Goal: Transaction & Acquisition: Purchase product/service

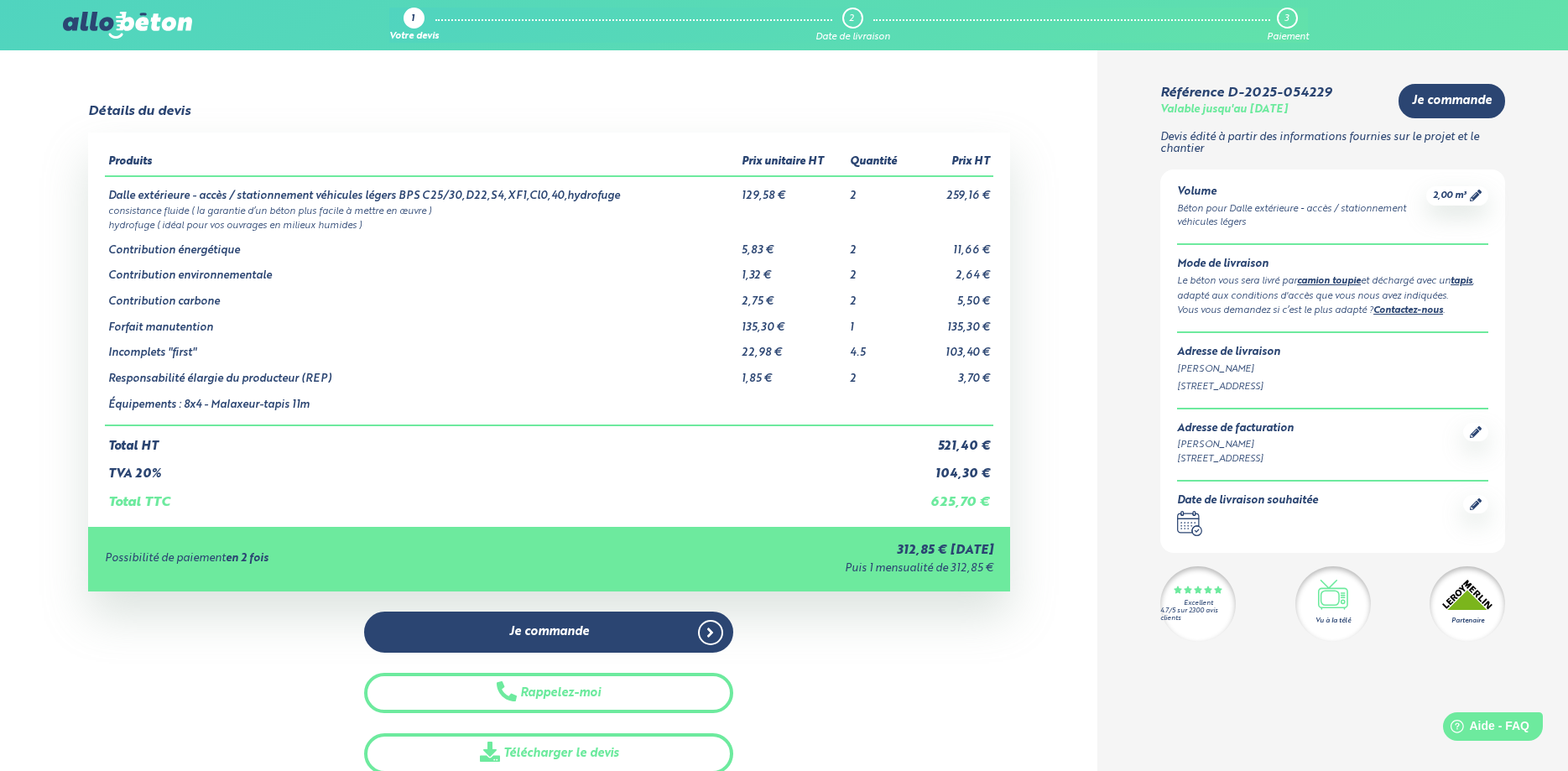
drag, startPoint x: 1180, startPoint y: 283, endPoint x: 1357, endPoint y: 313, distance: 179.5
click at [1357, 313] on div "Mode de livraison Le béton vous sera livré par camion toupie et déchargé avec u…" at bounding box center [1332, 287] width 311 height 60
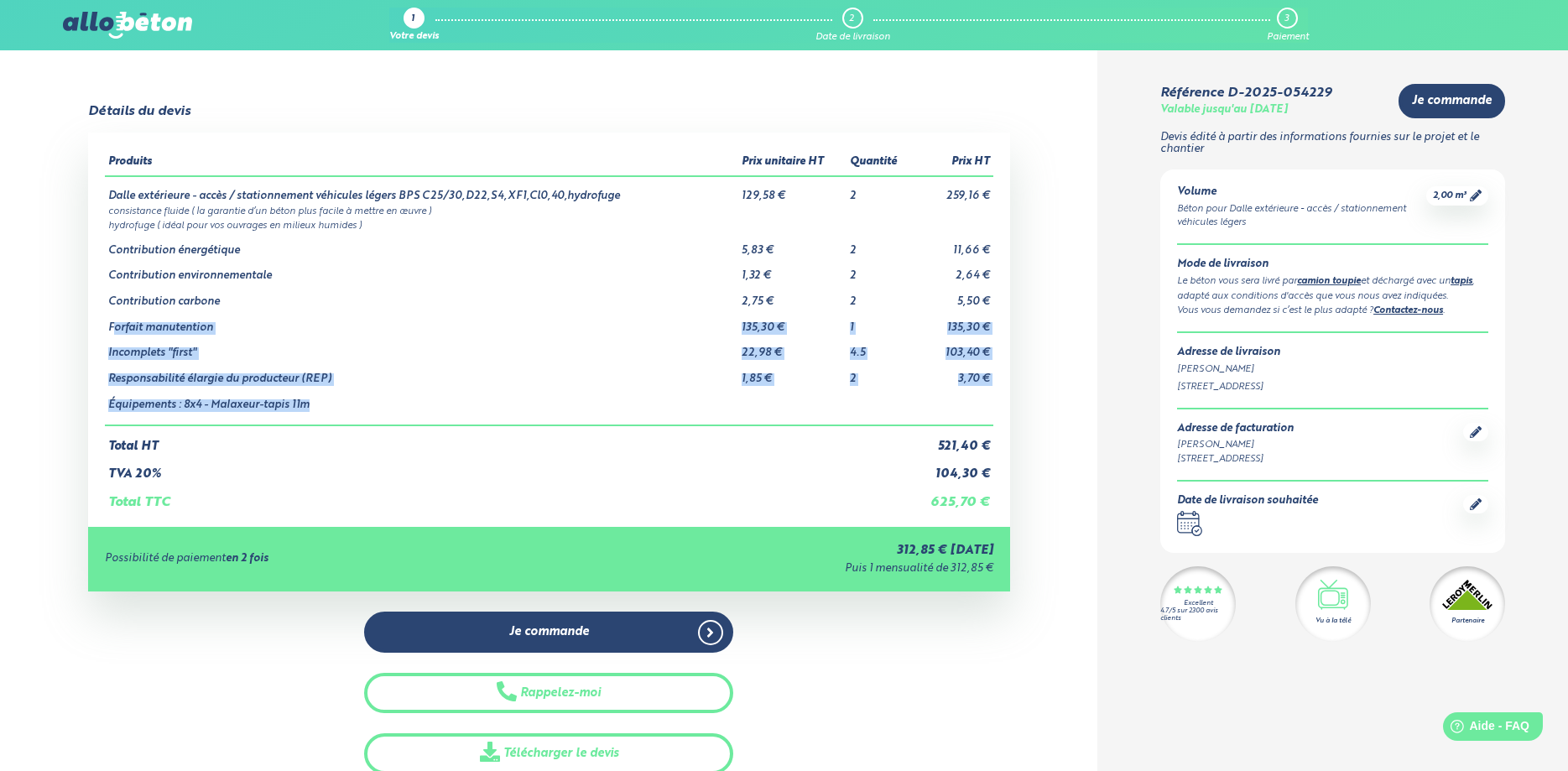
drag, startPoint x: 112, startPoint y: 333, endPoint x: 348, endPoint y: 406, distance: 247.0
click at [348, 406] on tbody "Dalle extérieure - accès / stationnement véhicules légers BPS C25/30,D22,S4,XF1…" at bounding box center [549, 300] width 888 height 249
click at [519, 400] on td "Équipements : 8x4 - Malaxeur-tapis 11m" at bounding box center [422, 405] width 633 height 41
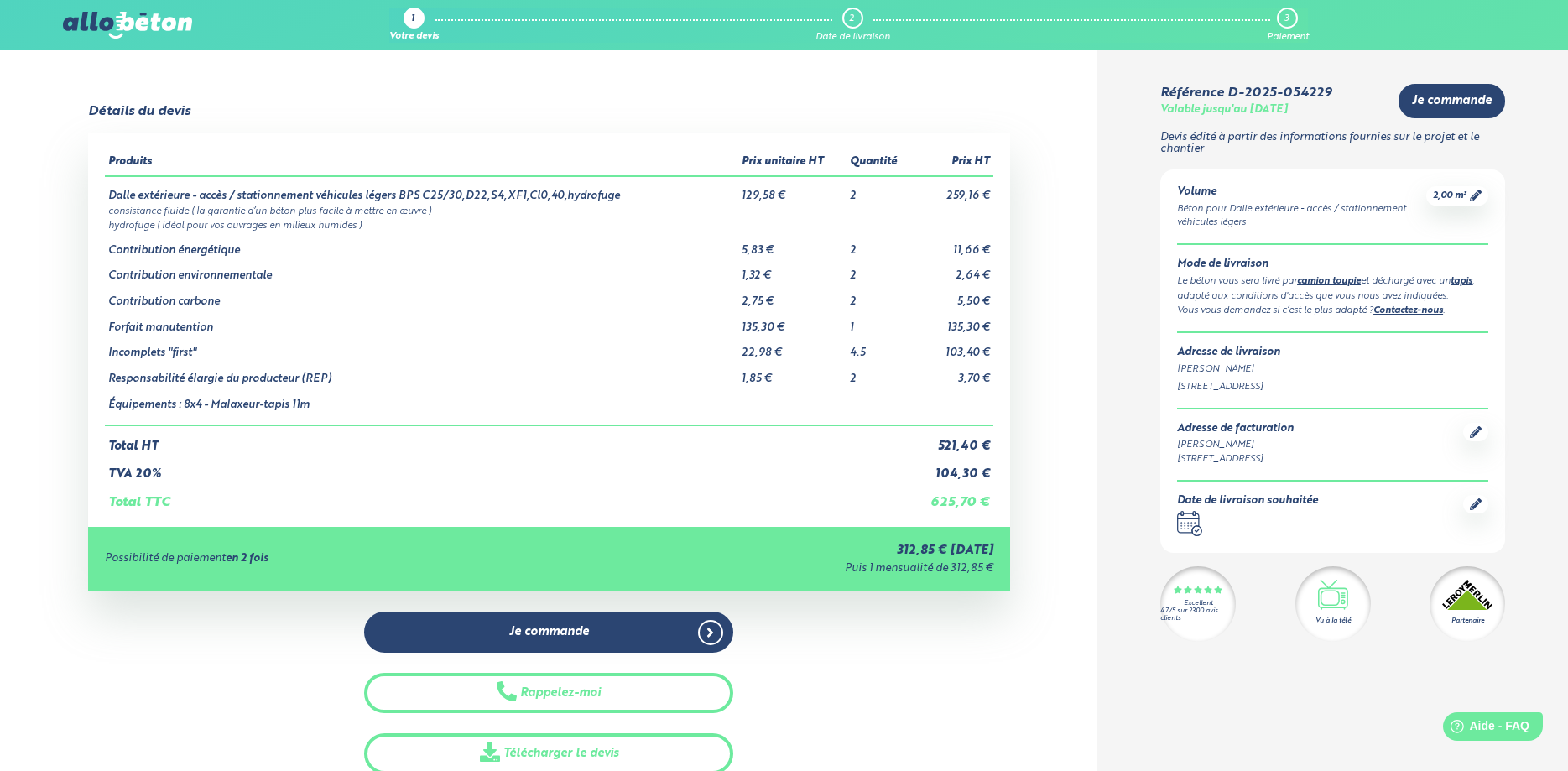
click at [1195, 525] on icon ".calendar-icon { fill: none; stroke: #2b4572; stroke-linecap: round; stroke-lin…" at bounding box center [1189, 523] width 26 height 26
drag, startPoint x: 1162, startPoint y: 527, endPoint x: 1335, endPoint y: 509, distance: 173.9
click at [1163, 527] on div "Volume Béton pour Dalle extérieure - accès / stationnement véhicules légers 2,0…" at bounding box center [1333, 361] width 345 height 384
click at [1473, 501] on icon at bounding box center [1475, 504] width 11 height 11
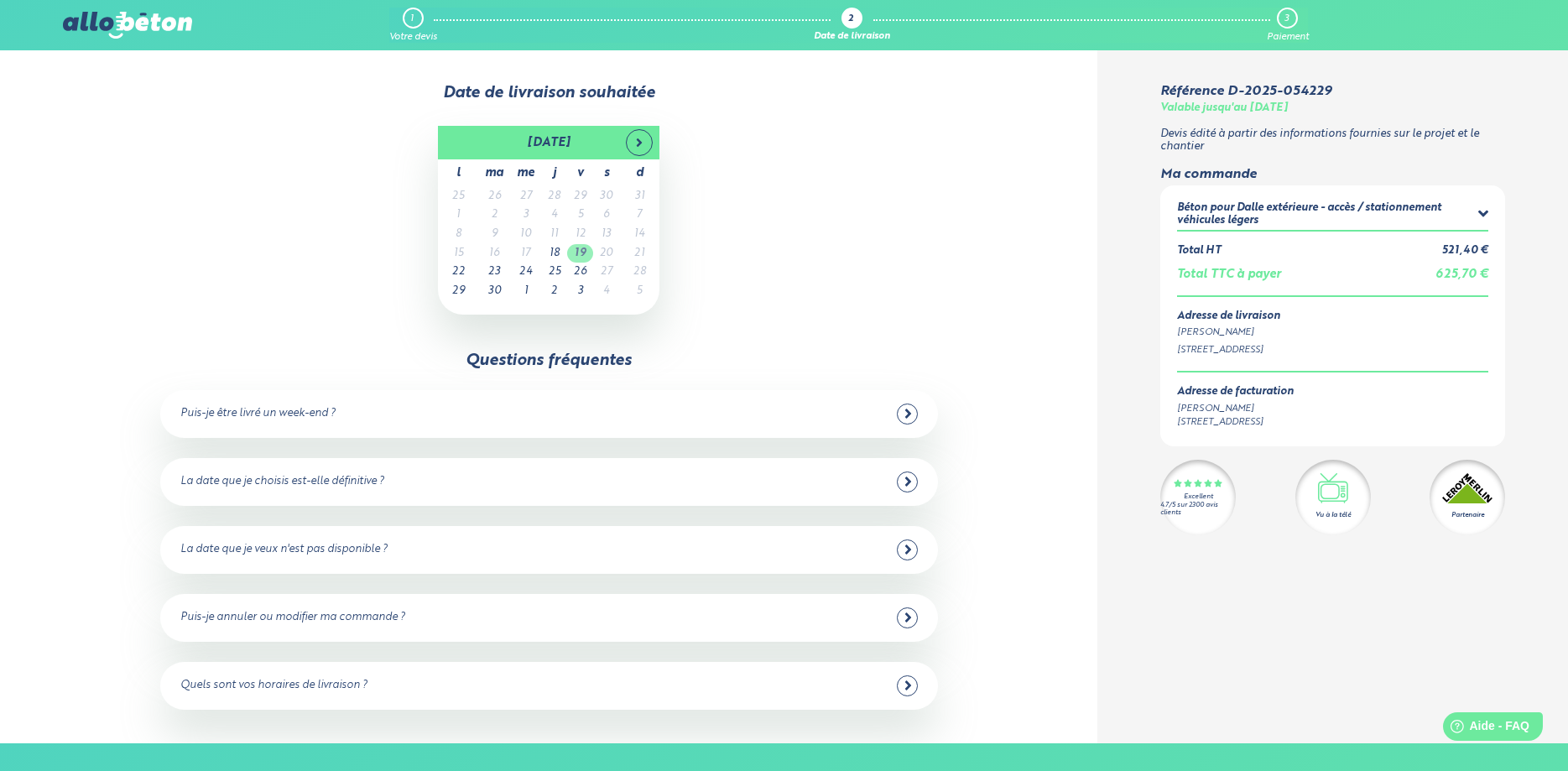
click at [579, 255] on td "19" at bounding box center [580, 253] width 26 height 19
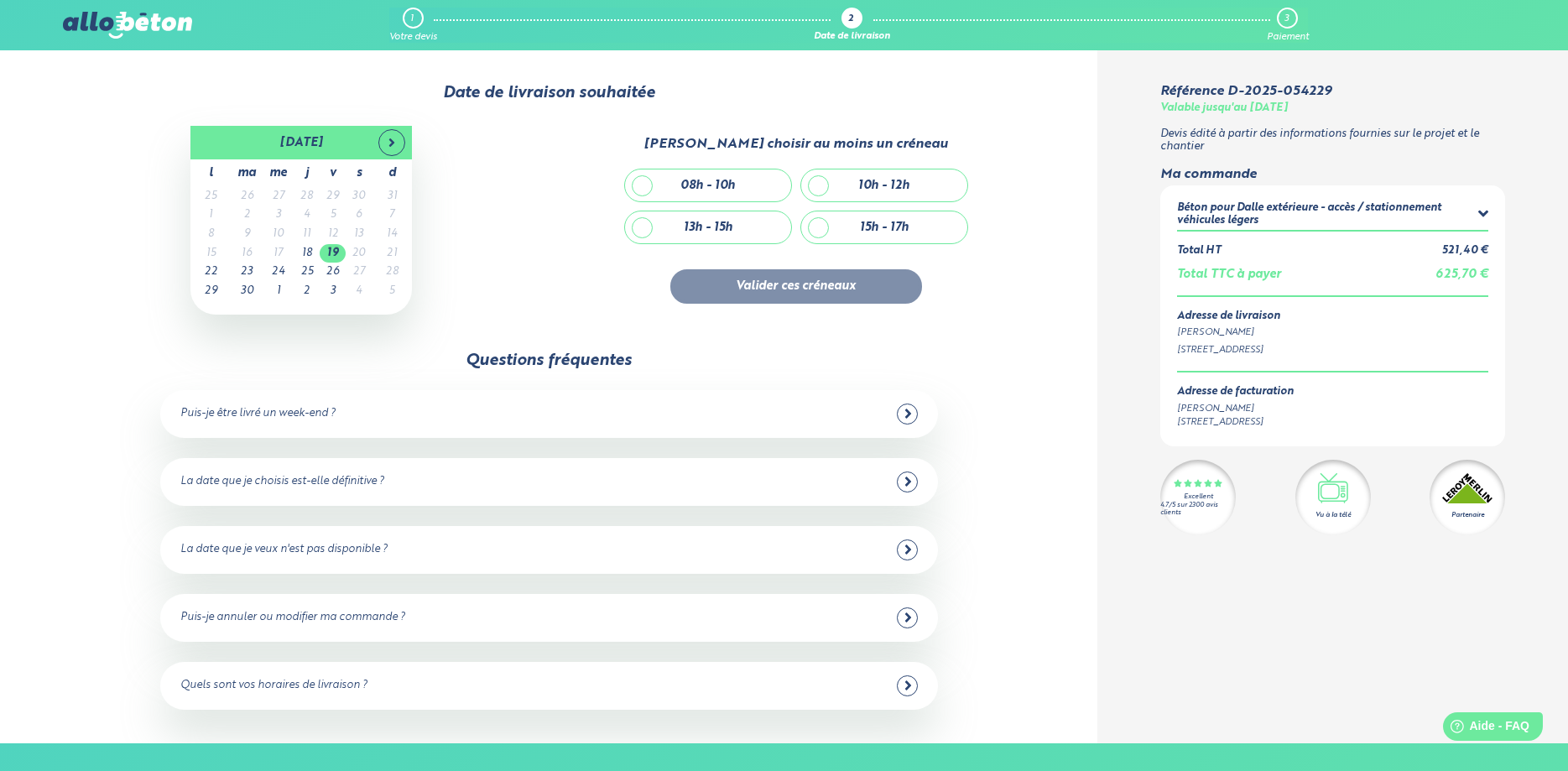
click at [842, 230] on div "15h - 17h" at bounding box center [885, 228] width 166 height 32
checkbox input "true"
click at [800, 293] on button "Valider ces créneaux" at bounding box center [796, 286] width 251 height 34
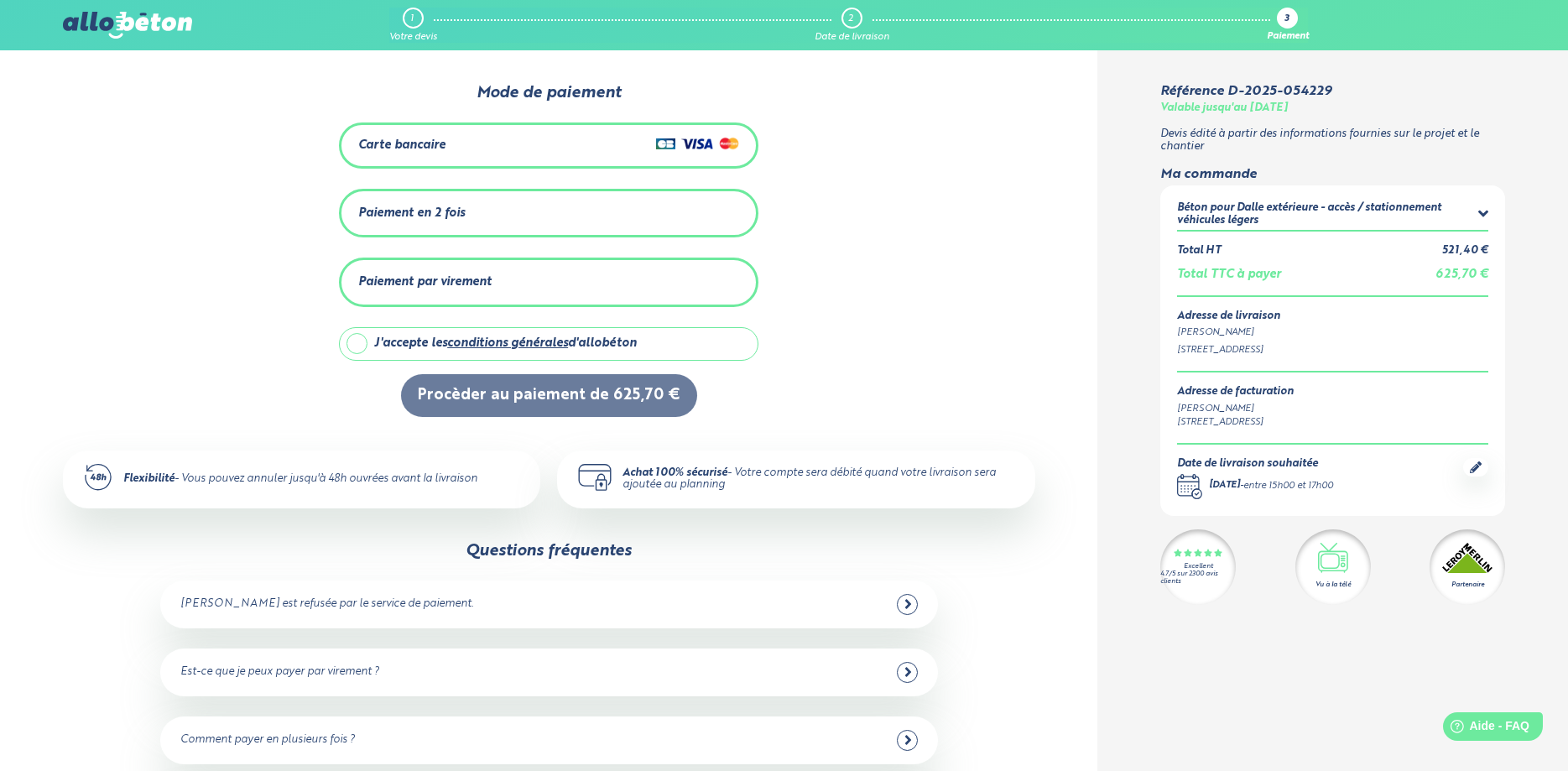
click at [1476, 466] on icon at bounding box center [1475, 467] width 11 height 11
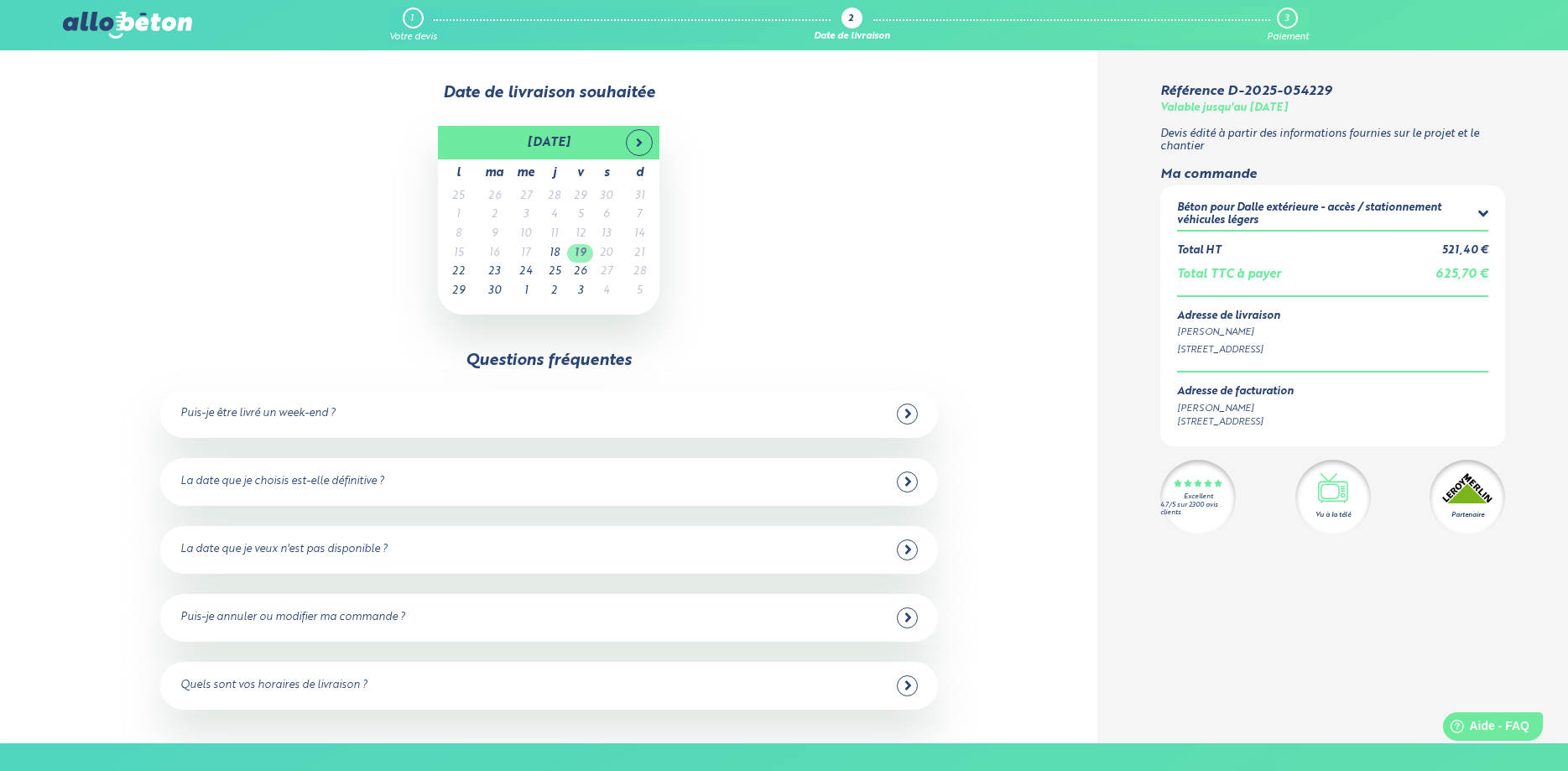
click at [579, 256] on td "19" at bounding box center [580, 253] width 26 height 19
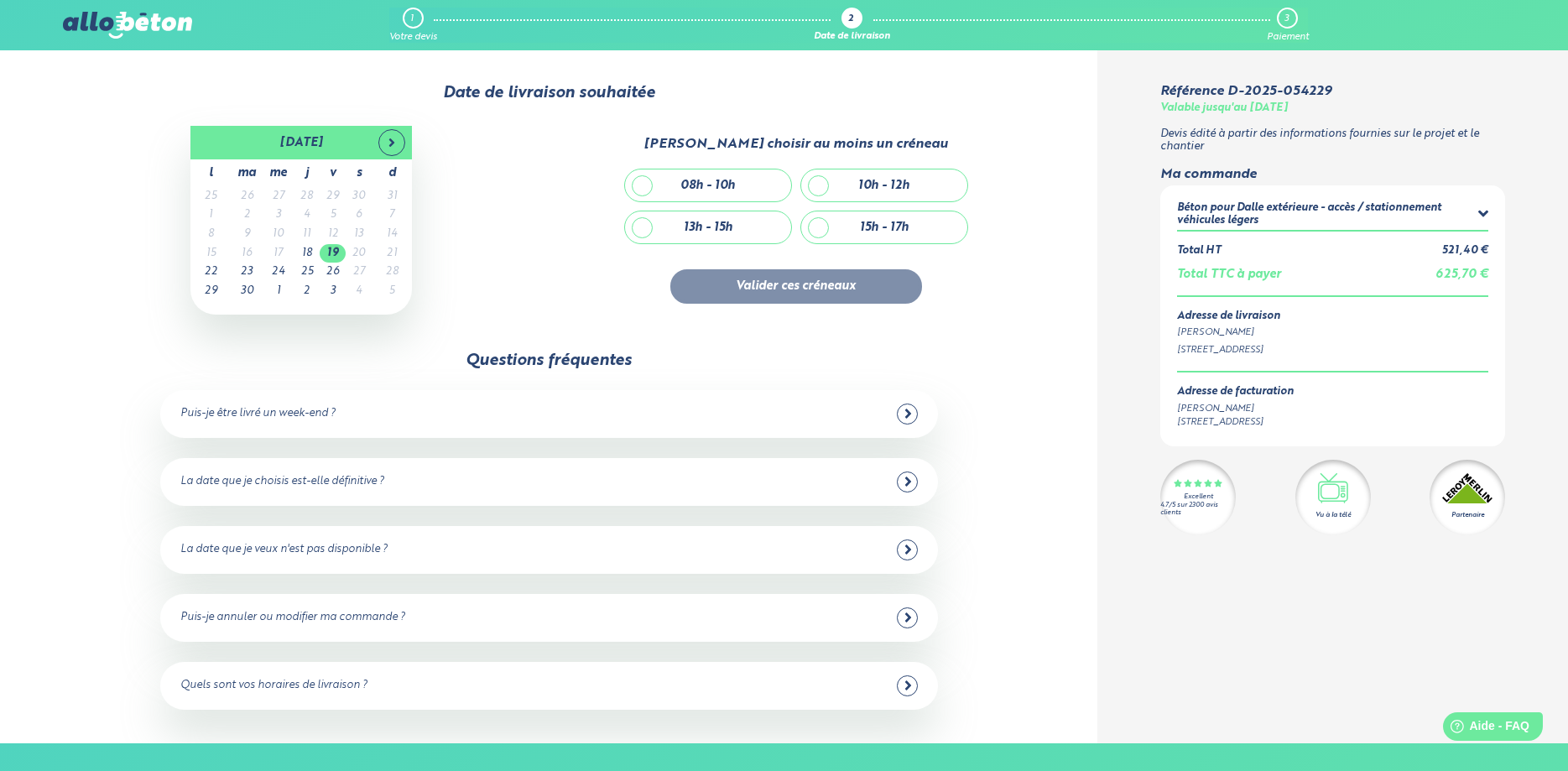
click at [701, 233] on div "13h - 15h" at bounding box center [707, 227] width 48 height 14
checkbox input "true"
click at [811, 284] on button "Valider ces créneaux" at bounding box center [796, 286] width 251 height 34
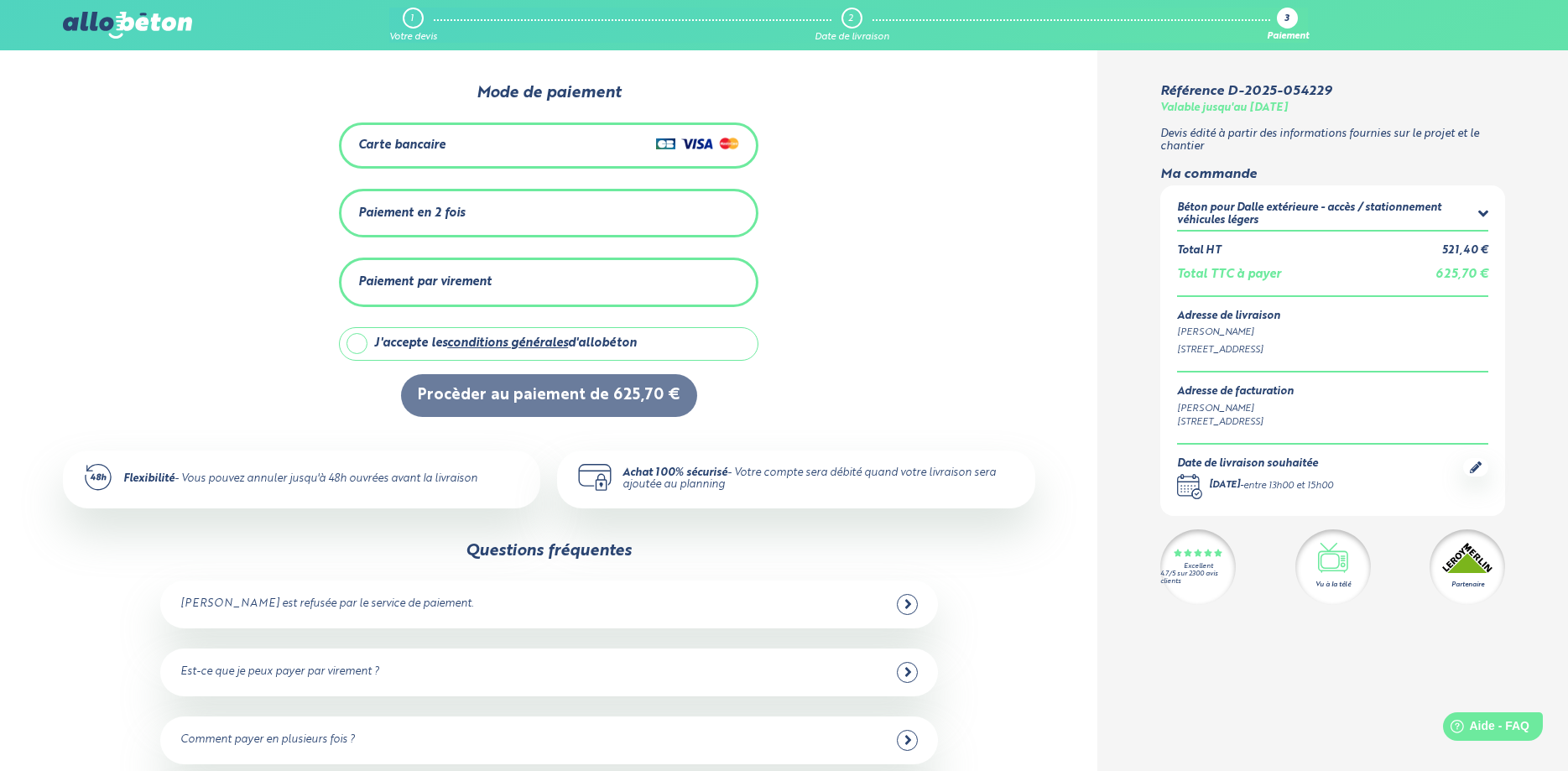
click at [359, 340] on label "J'accepte les conditions générales d'allobéton" at bounding box center [549, 344] width 420 height 34
checkbox input "true"
click at [474, 144] on div "Carte bancaire" at bounding box center [548, 146] width 381 height 25
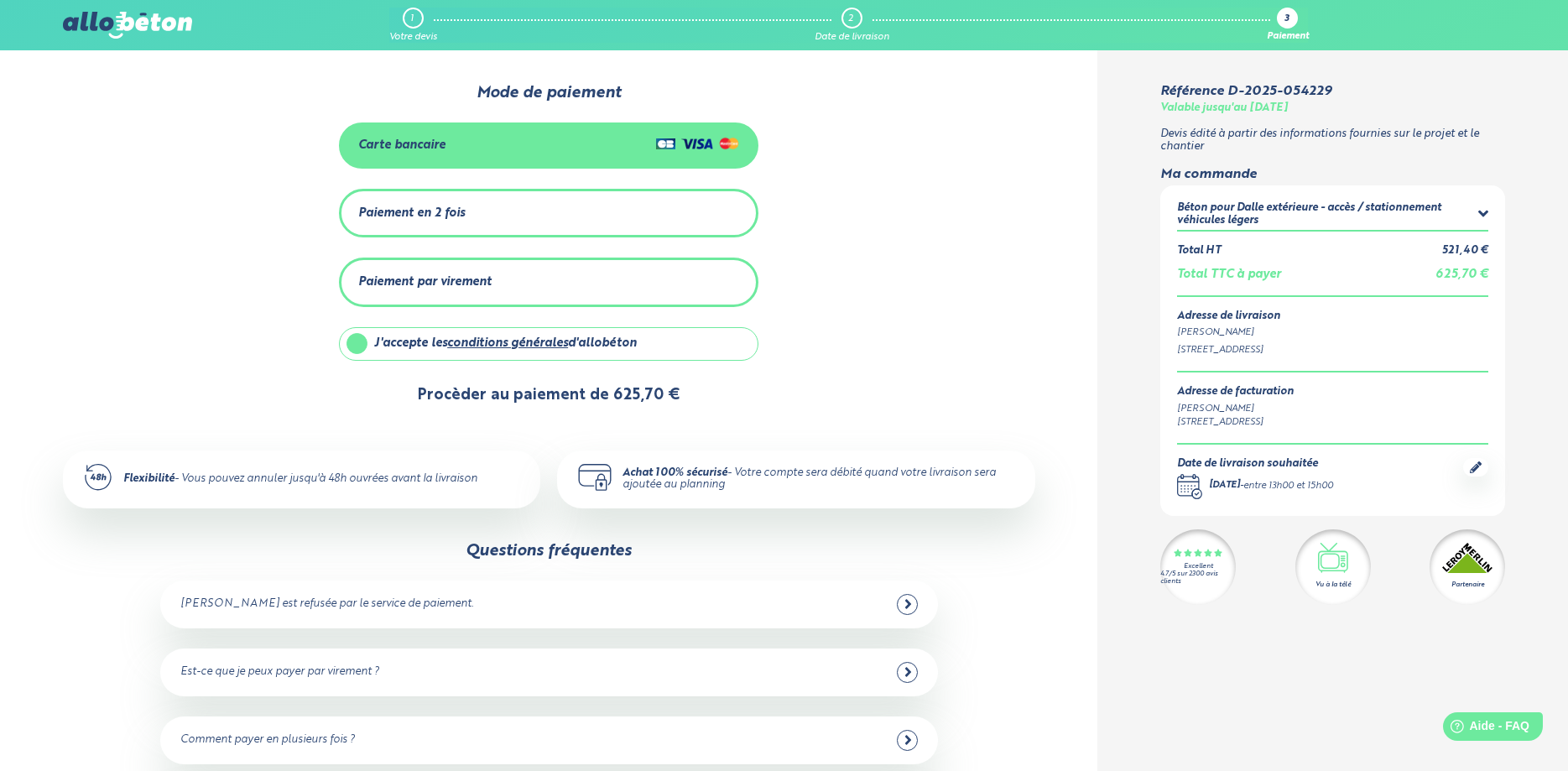
click at [569, 395] on button "Procèder au paiement de 625,70 €" at bounding box center [548, 395] width 296 height 43
